Goal: Task Accomplishment & Management: Manage account settings

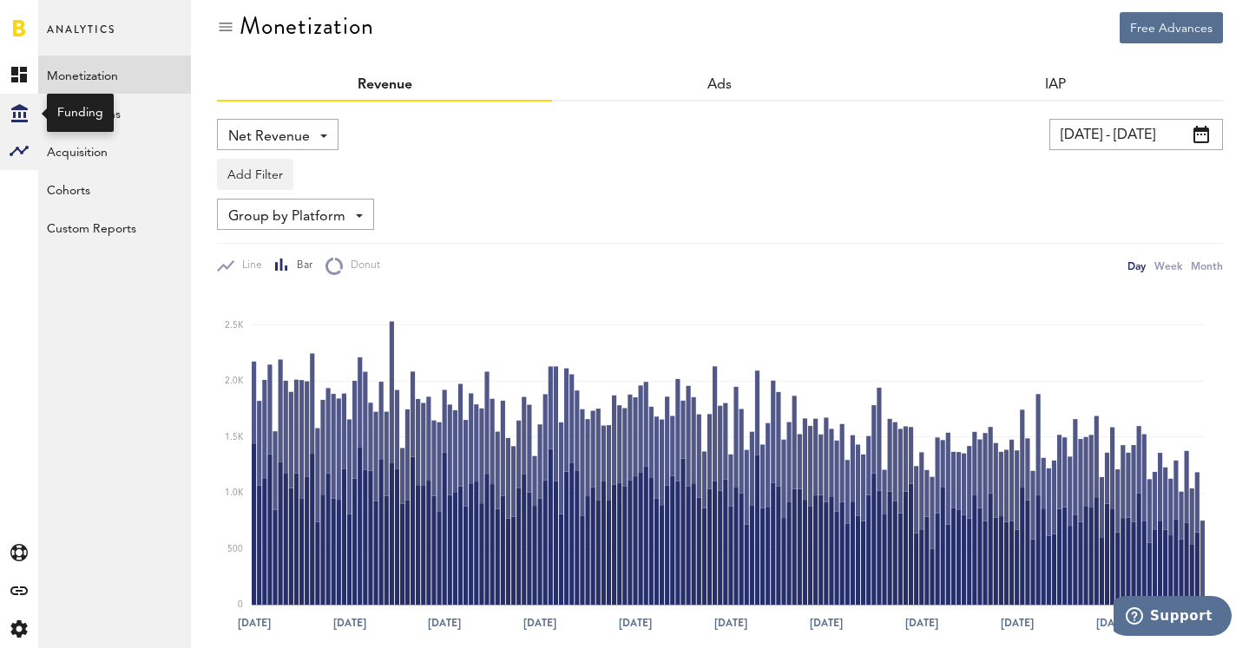
click at [19, 115] on icon at bounding box center [19, 113] width 16 height 18
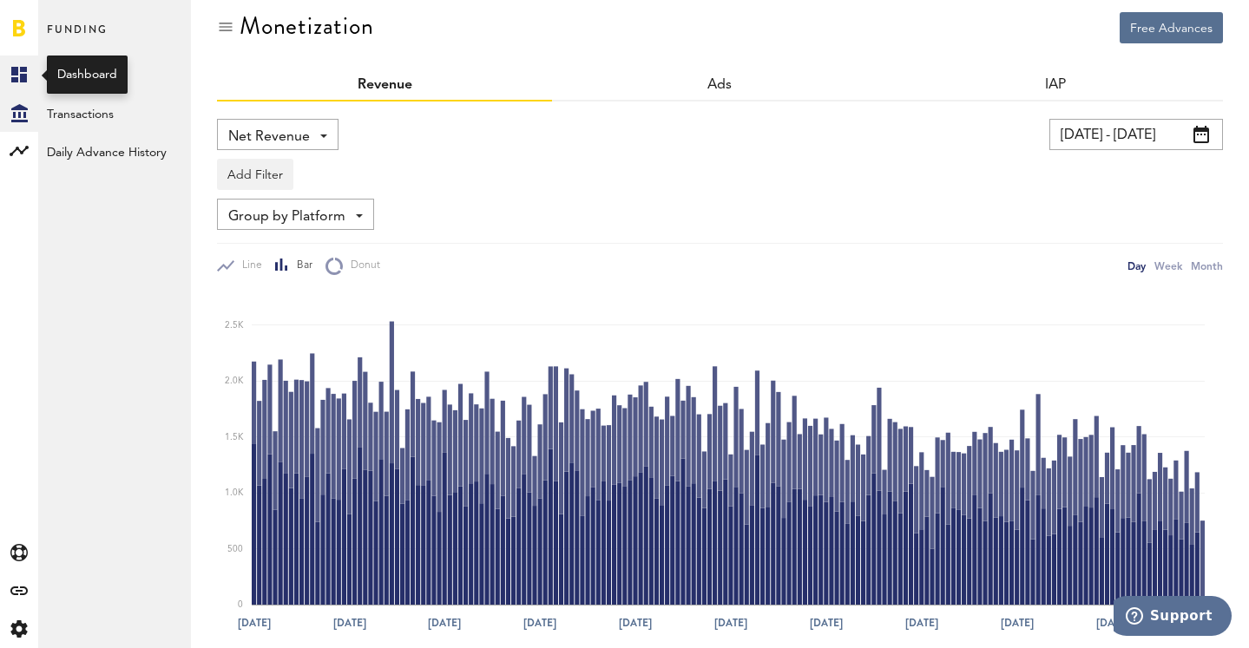
click at [15, 69] on icon at bounding box center [19, 75] width 16 height 16
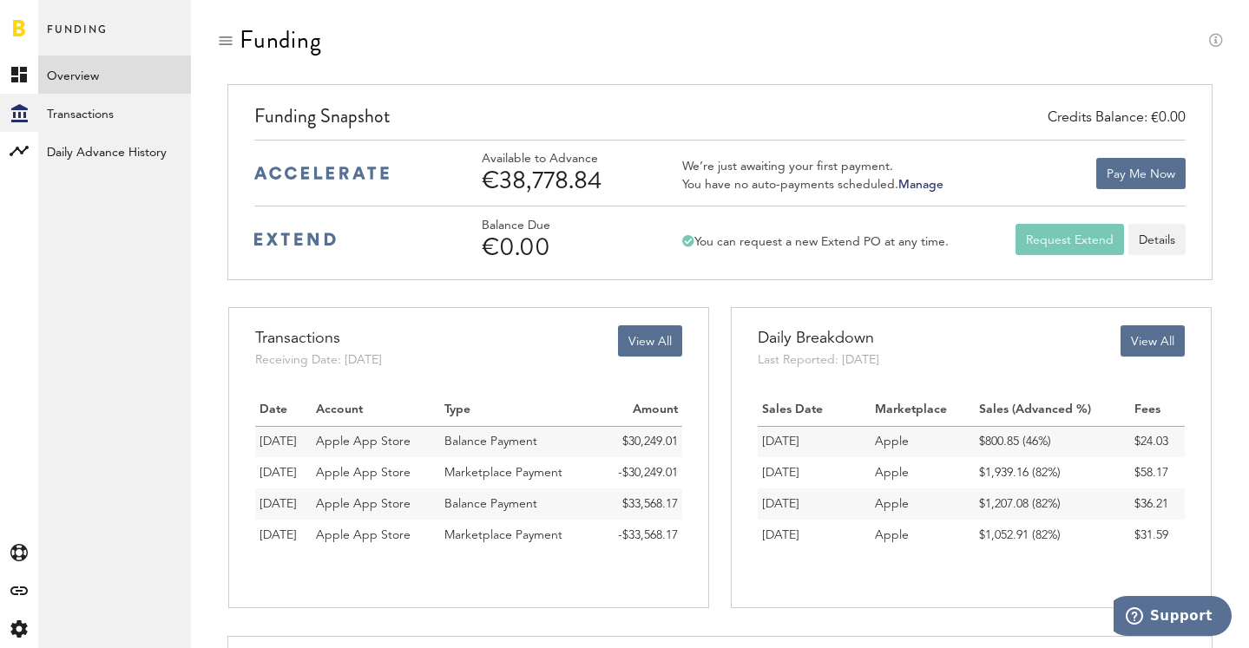
drag, startPoint x: 485, startPoint y: 179, endPoint x: 612, endPoint y: 180, distance: 126.7
click at [612, 180] on div "€38,778.84" at bounding box center [564, 181] width 165 height 28
click at [841, 98] on div "Credits Balance: €0.00 Funding Snapshot Available to Advance €38,778.84 We’re j…" at bounding box center [720, 182] width 986 height 196
drag, startPoint x: 484, startPoint y: 179, endPoint x: 588, endPoint y: 184, distance: 103.4
click at [589, 181] on div "€38,778.84" at bounding box center [564, 181] width 165 height 28
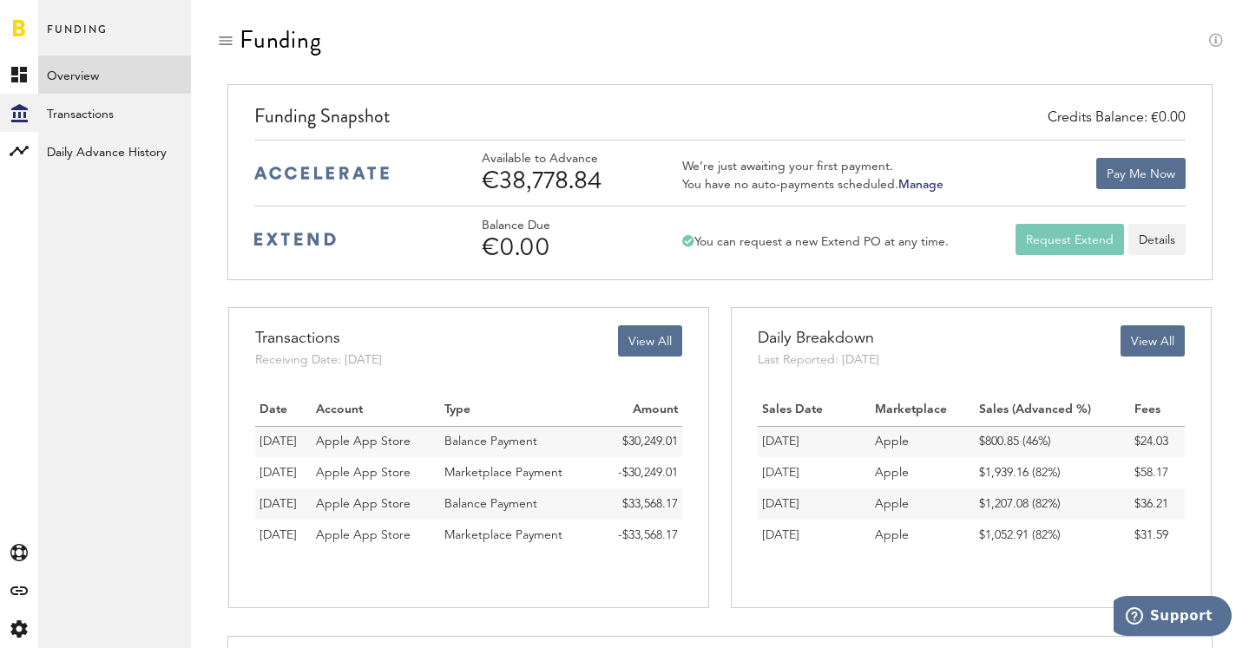
click at [932, 181] on link "Manage" at bounding box center [920, 185] width 45 height 12
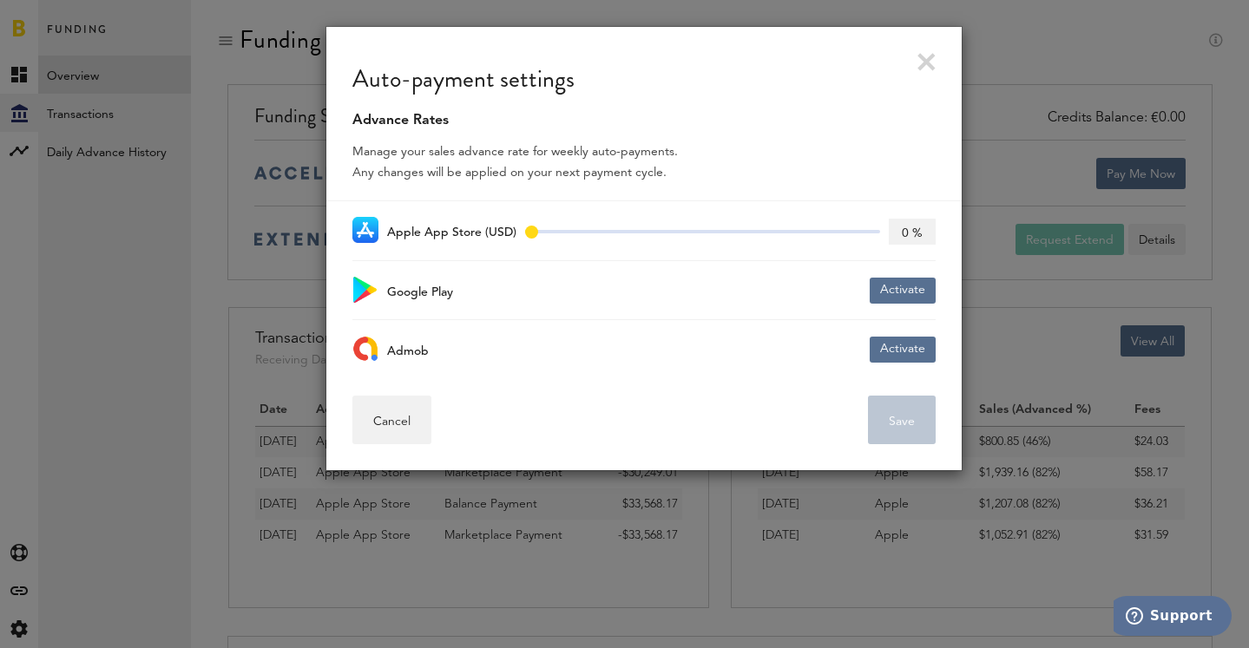
click at [927, 65] on link at bounding box center [927, 62] width 18 height 18
